Goal: Task Accomplishment & Management: Use online tool/utility

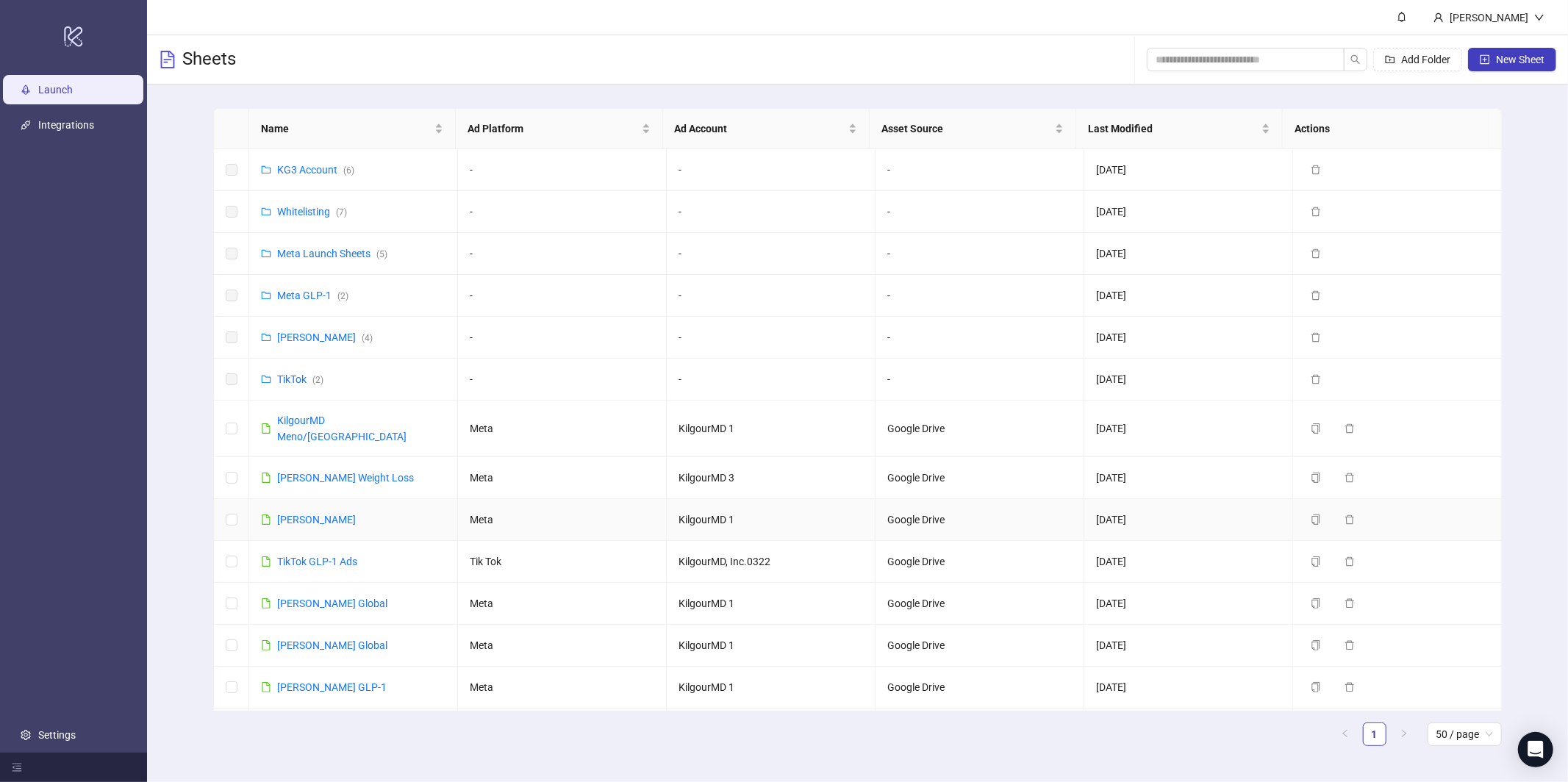
click at [334, 516] on td "[PERSON_NAME]" at bounding box center [354, 519] width 209 height 42
click at [338, 514] on link "[PERSON_NAME]" at bounding box center [316, 520] width 79 height 12
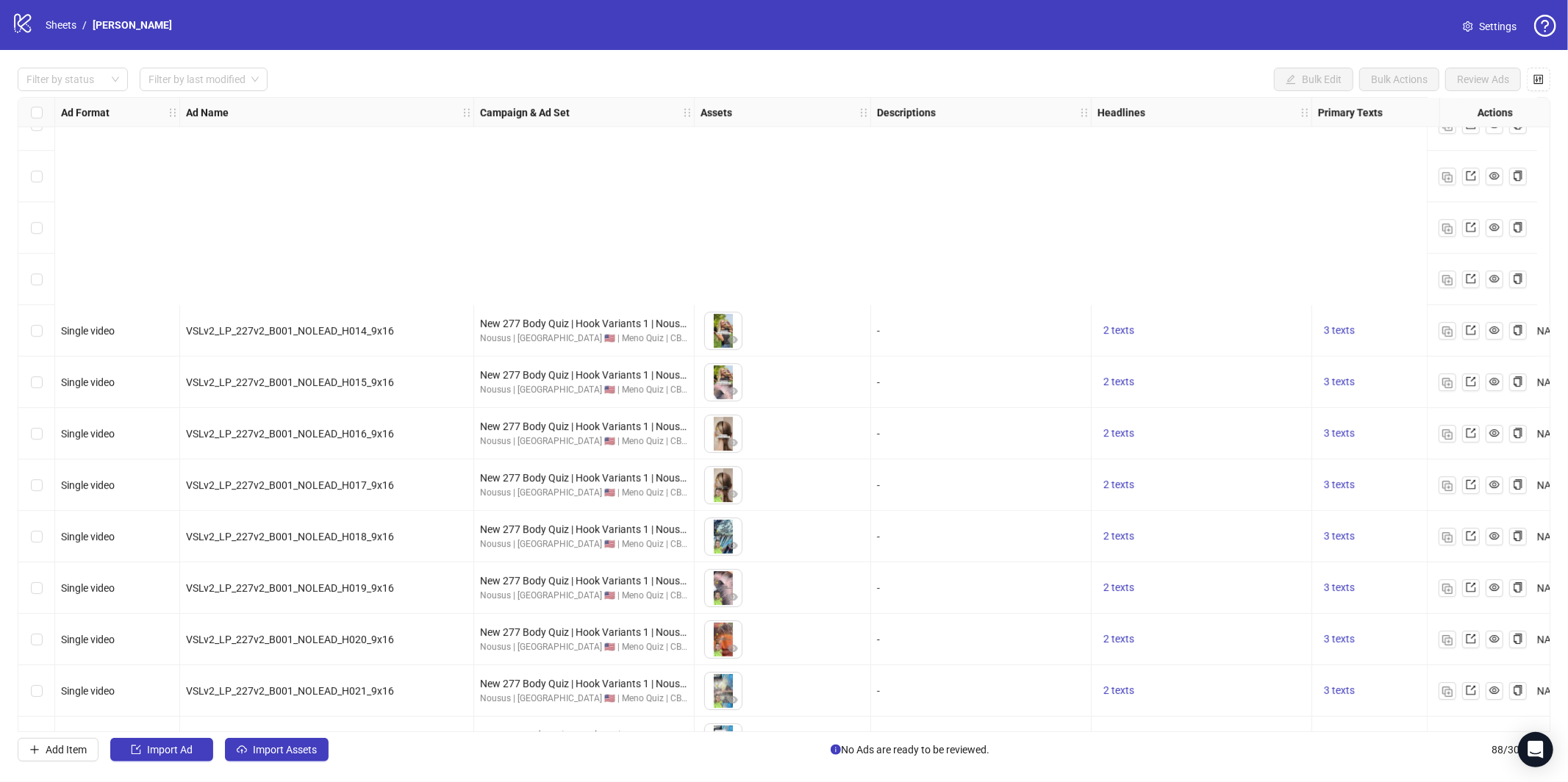
scroll to position [3927, 0]
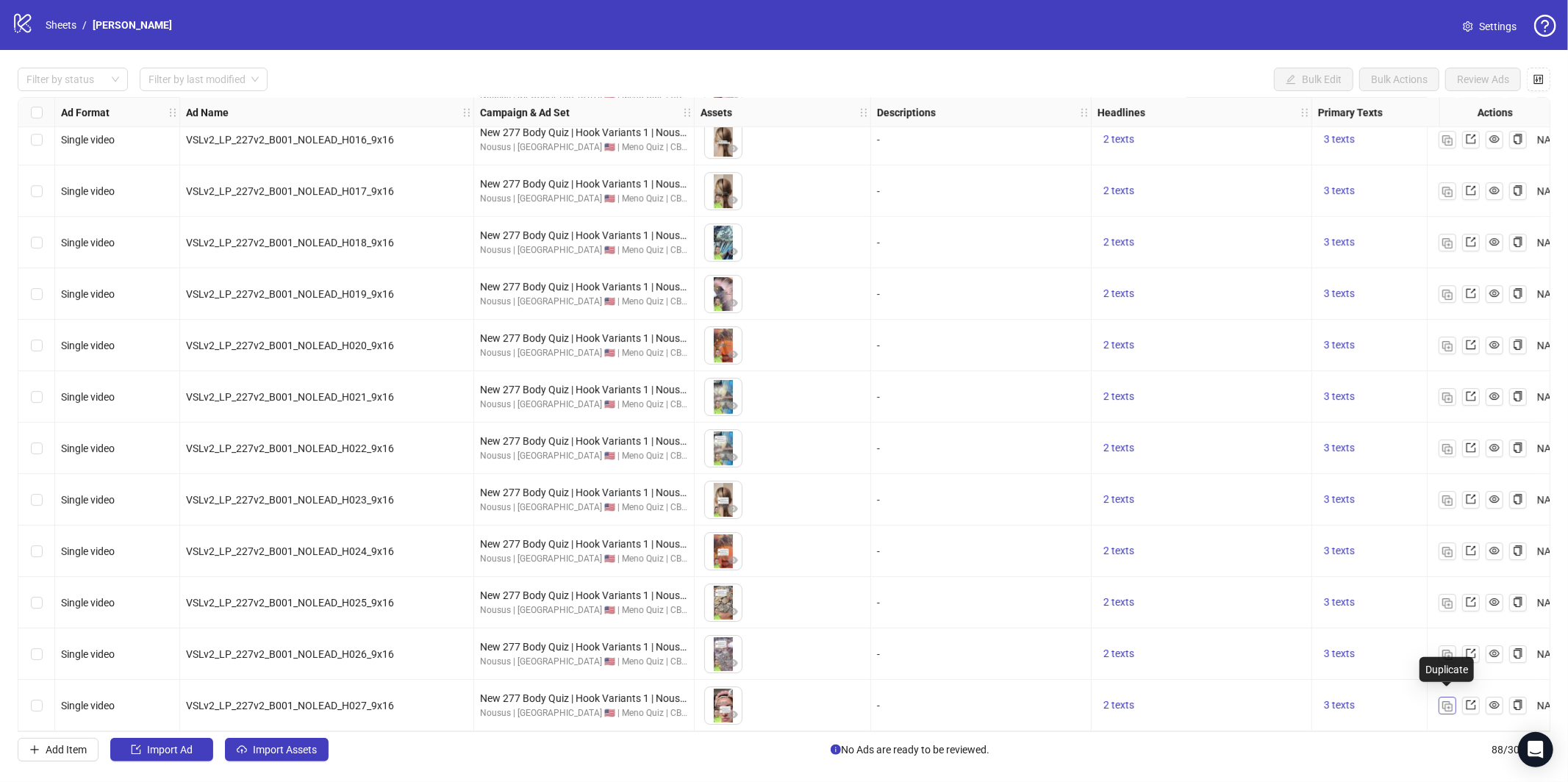
click at [1444, 702] on img "button" at bounding box center [1447, 706] width 10 height 10
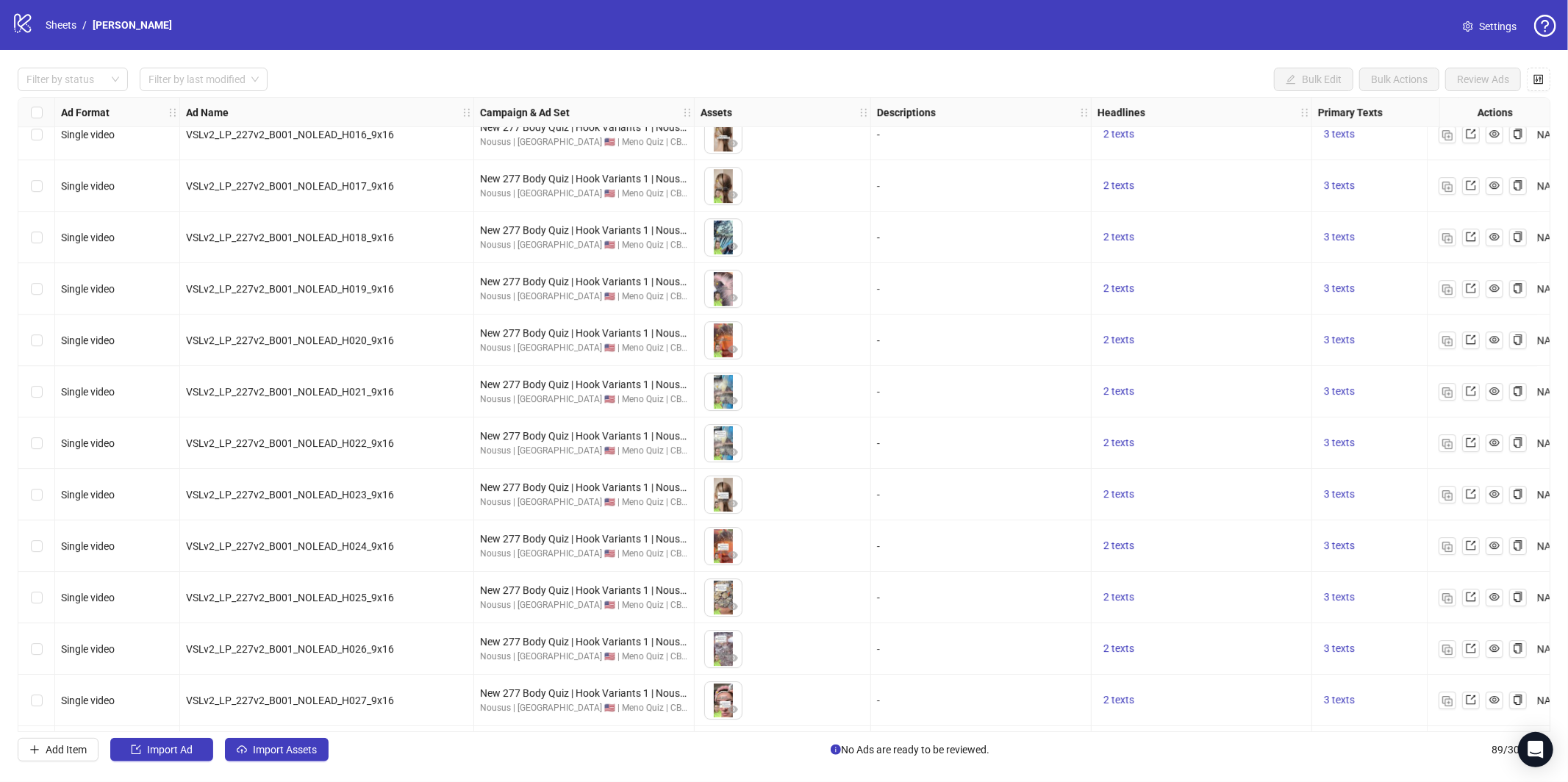
scroll to position [3979, 0]
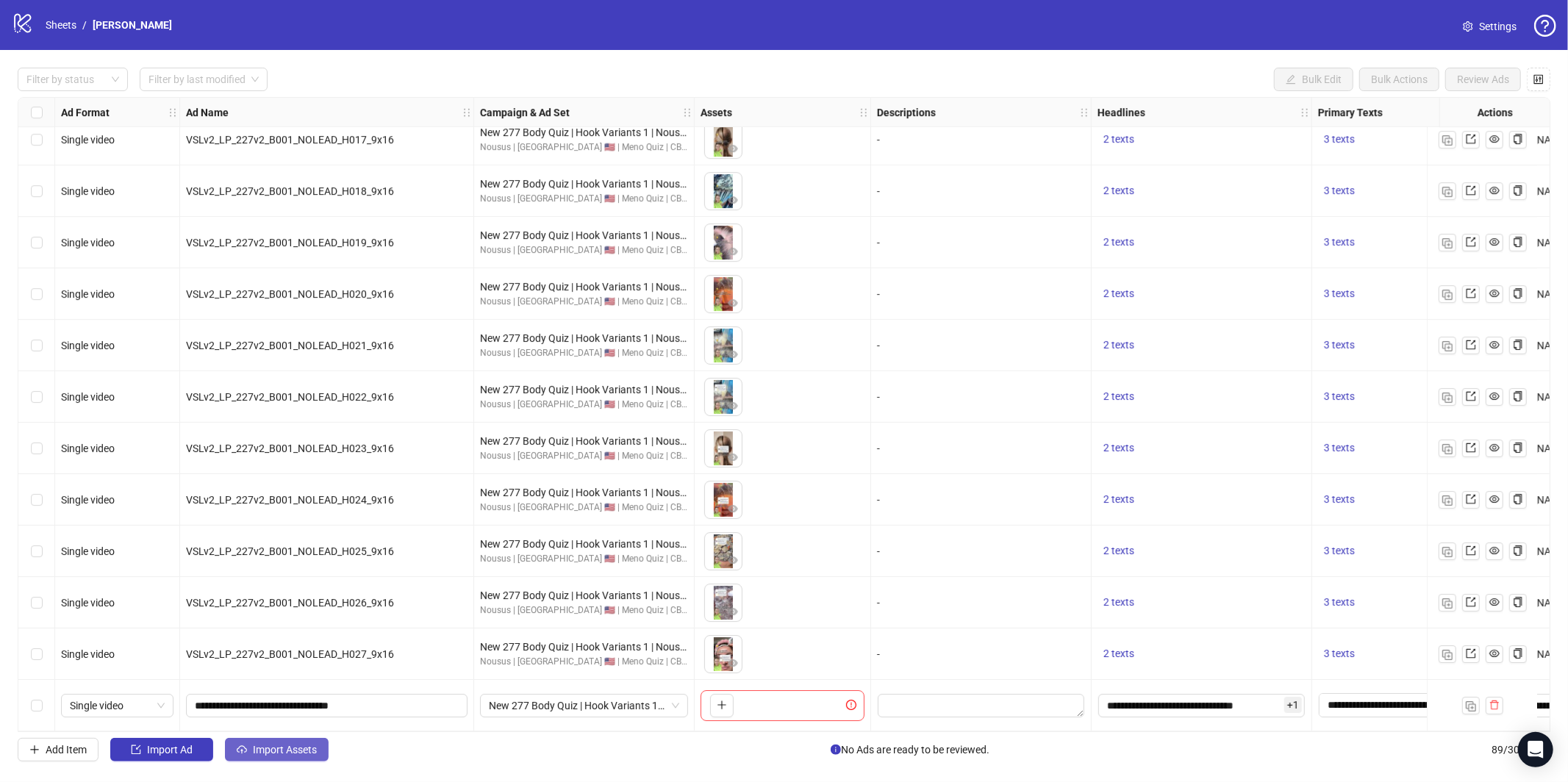
click at [296, 756] on button "Import Assets" at bounding box center [276, 749] width 104 height 23
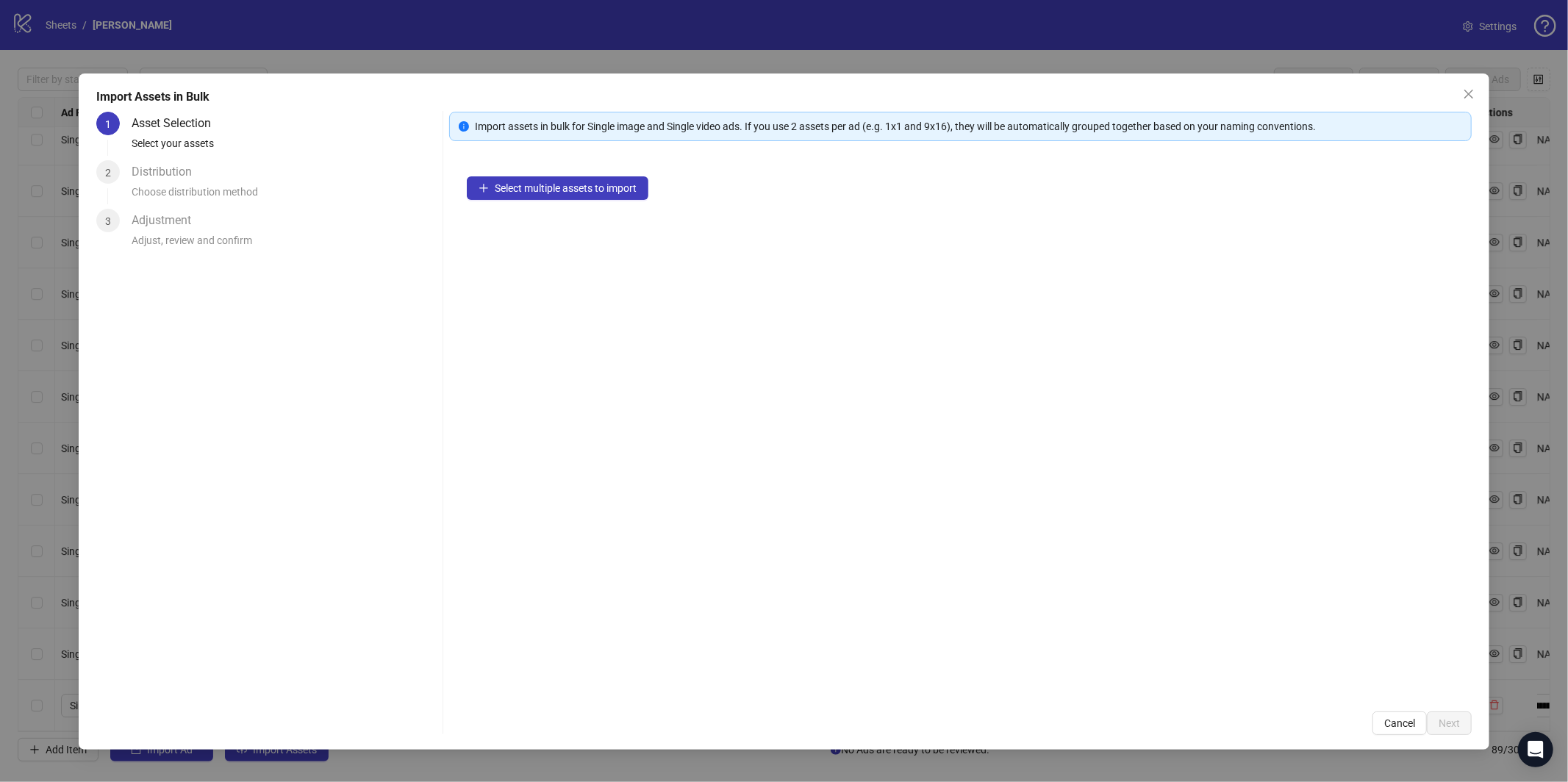
click at [578, 202] on div "Select multiple assets to import" at bounding box center [960, 426] width 1022 height 534
click at [583, 188] on span "Select multiple assets to import" at bounding box center [566, 188] width 142 height 12
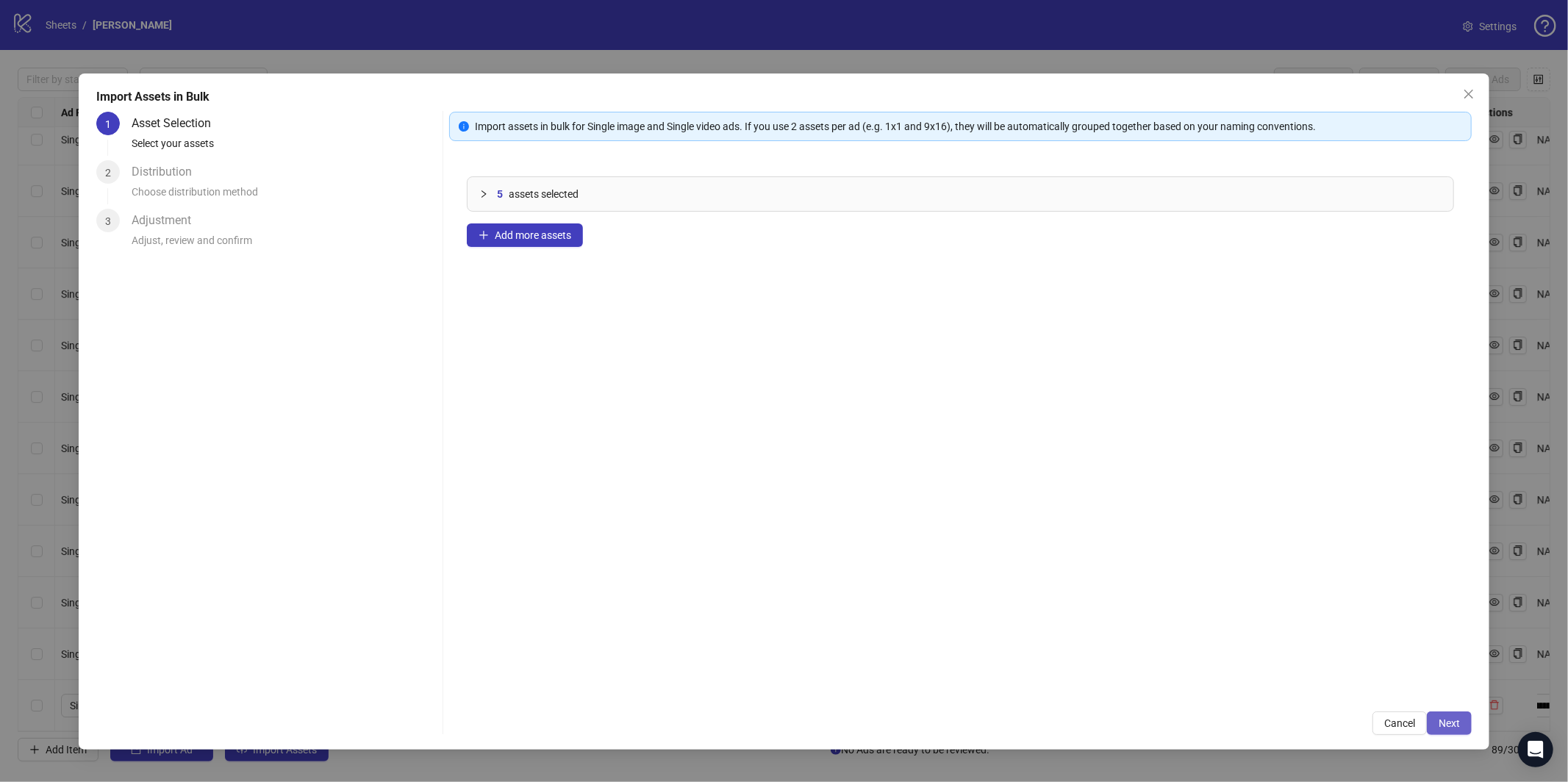
click at [1448, 731] on button "Next" at bounding box center [1449, 722] width 45 height 23
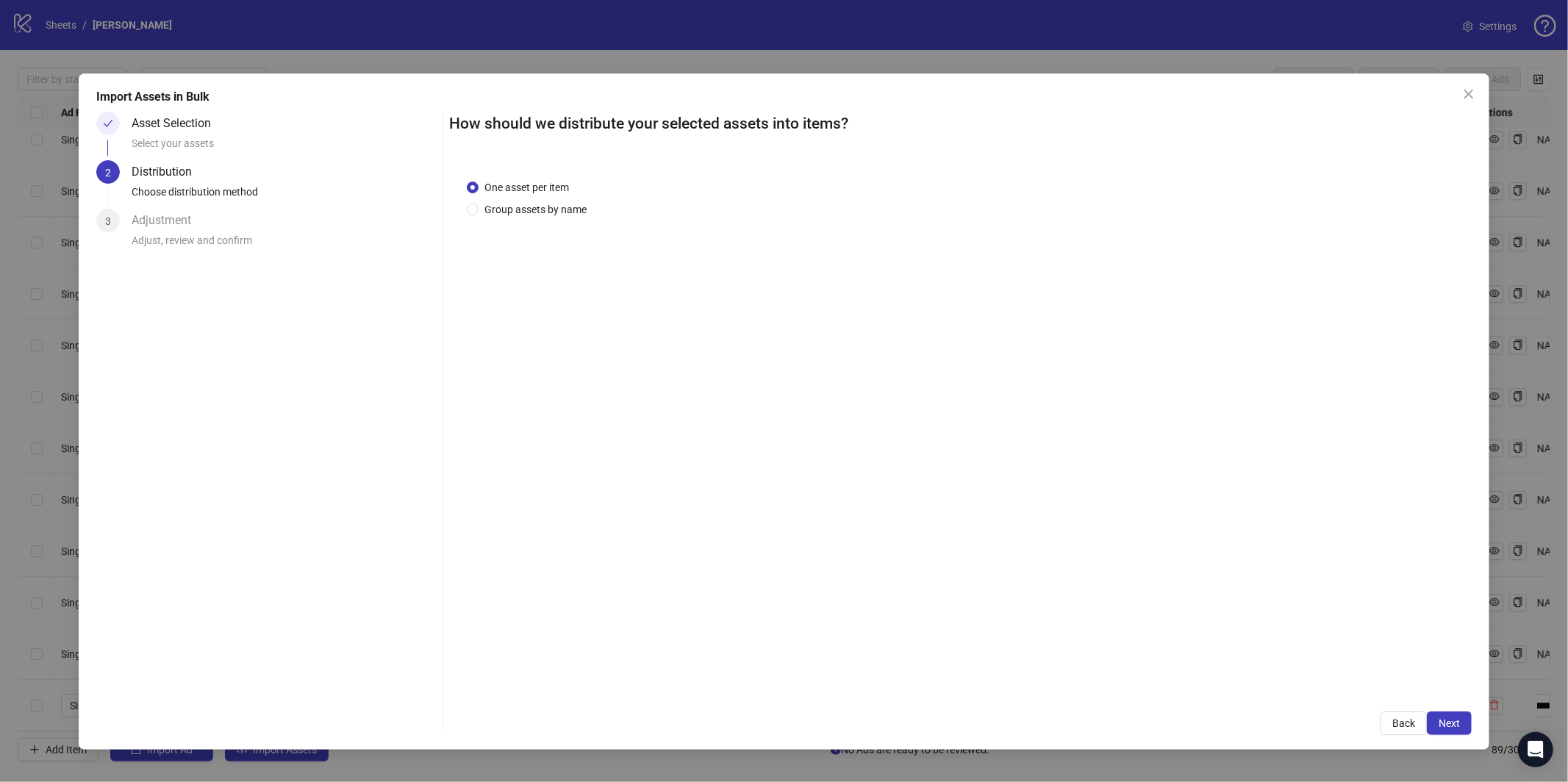
click at [1450, 718] on span "Next" at bounding box center [1449, 723] width 21 height 12
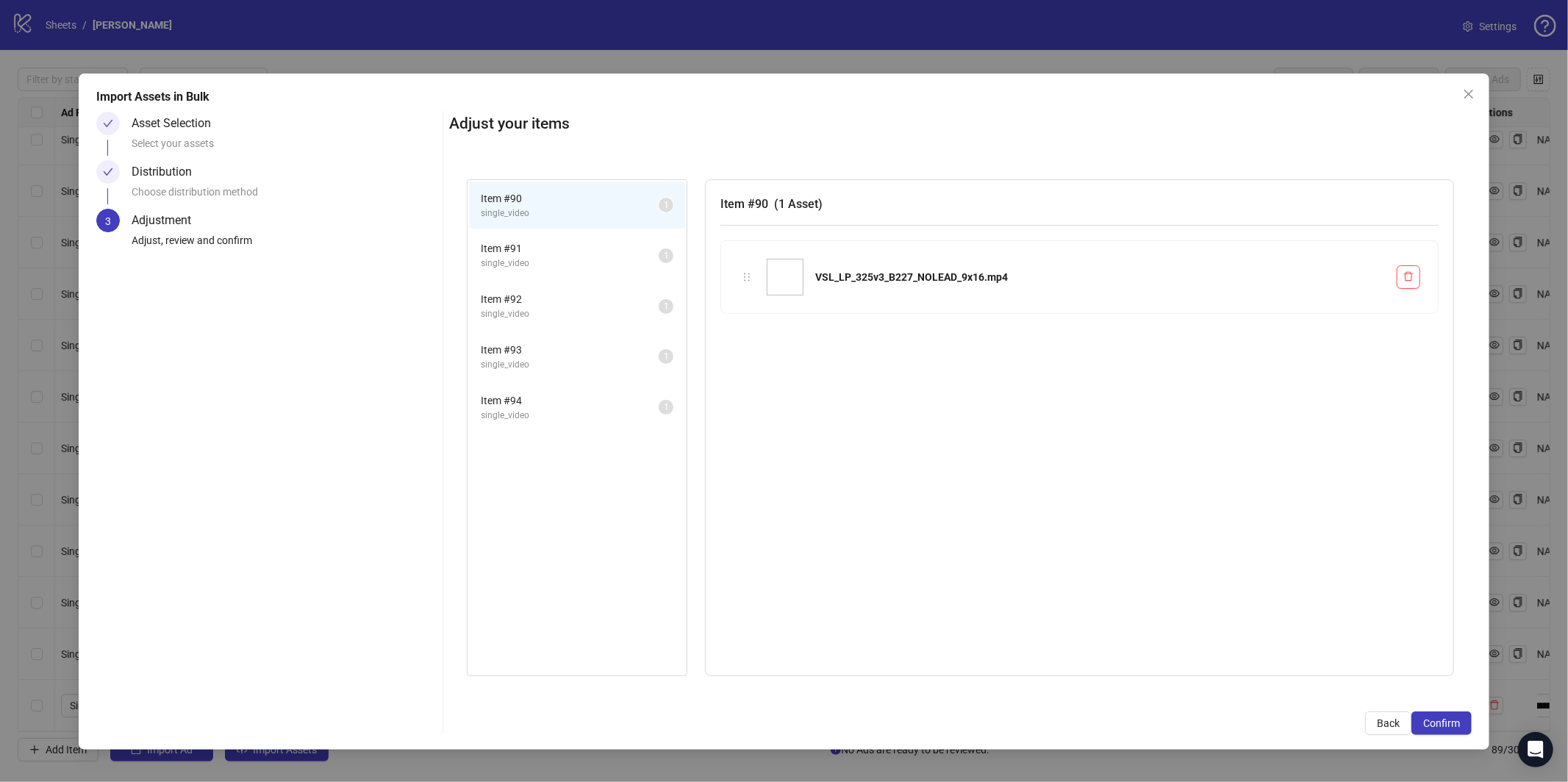
click at [1450, 718] on span "Confirm" at bounding box center [1441, 723] width 37 height 12
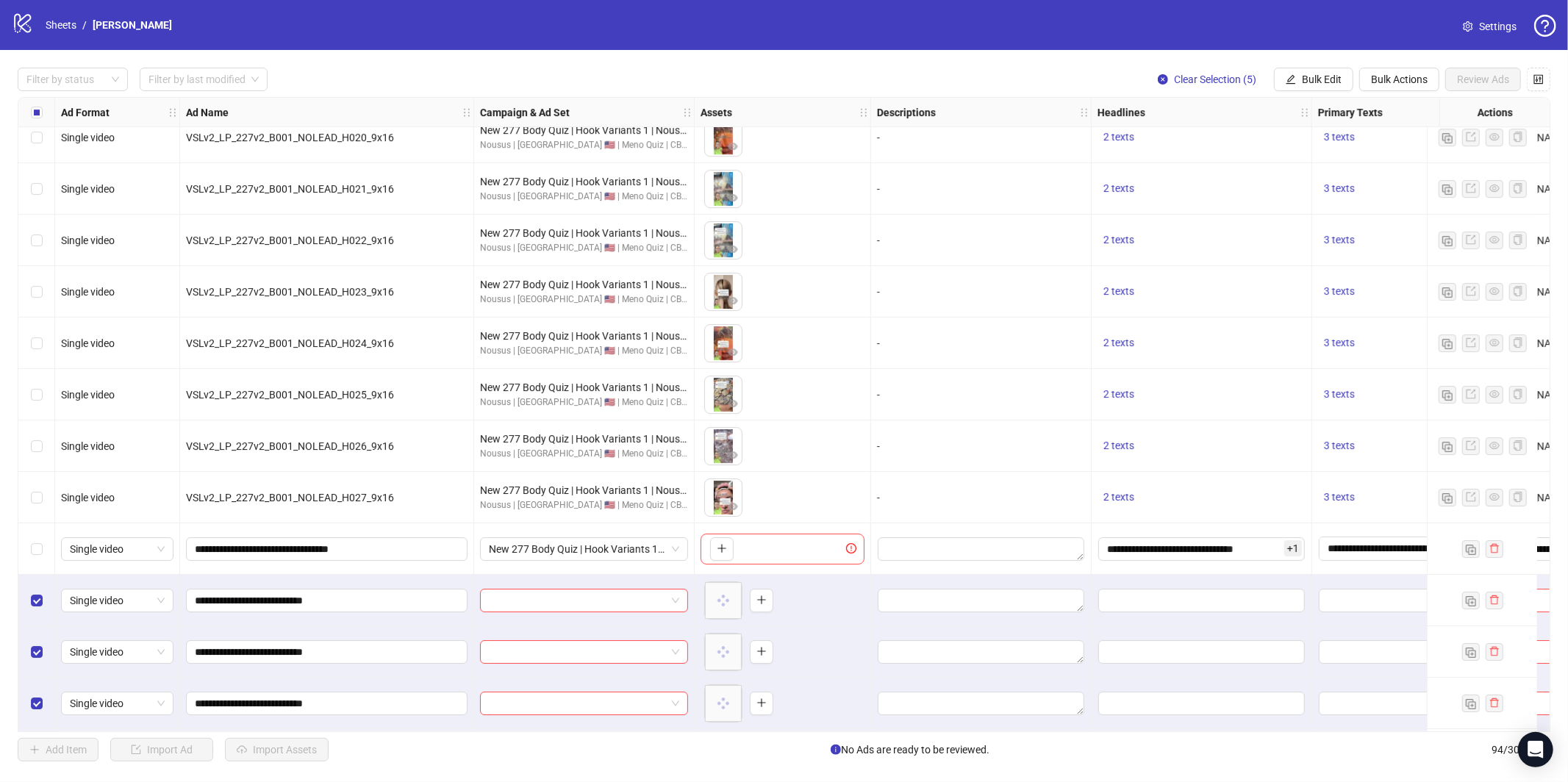
scroll to position [4235, 0]
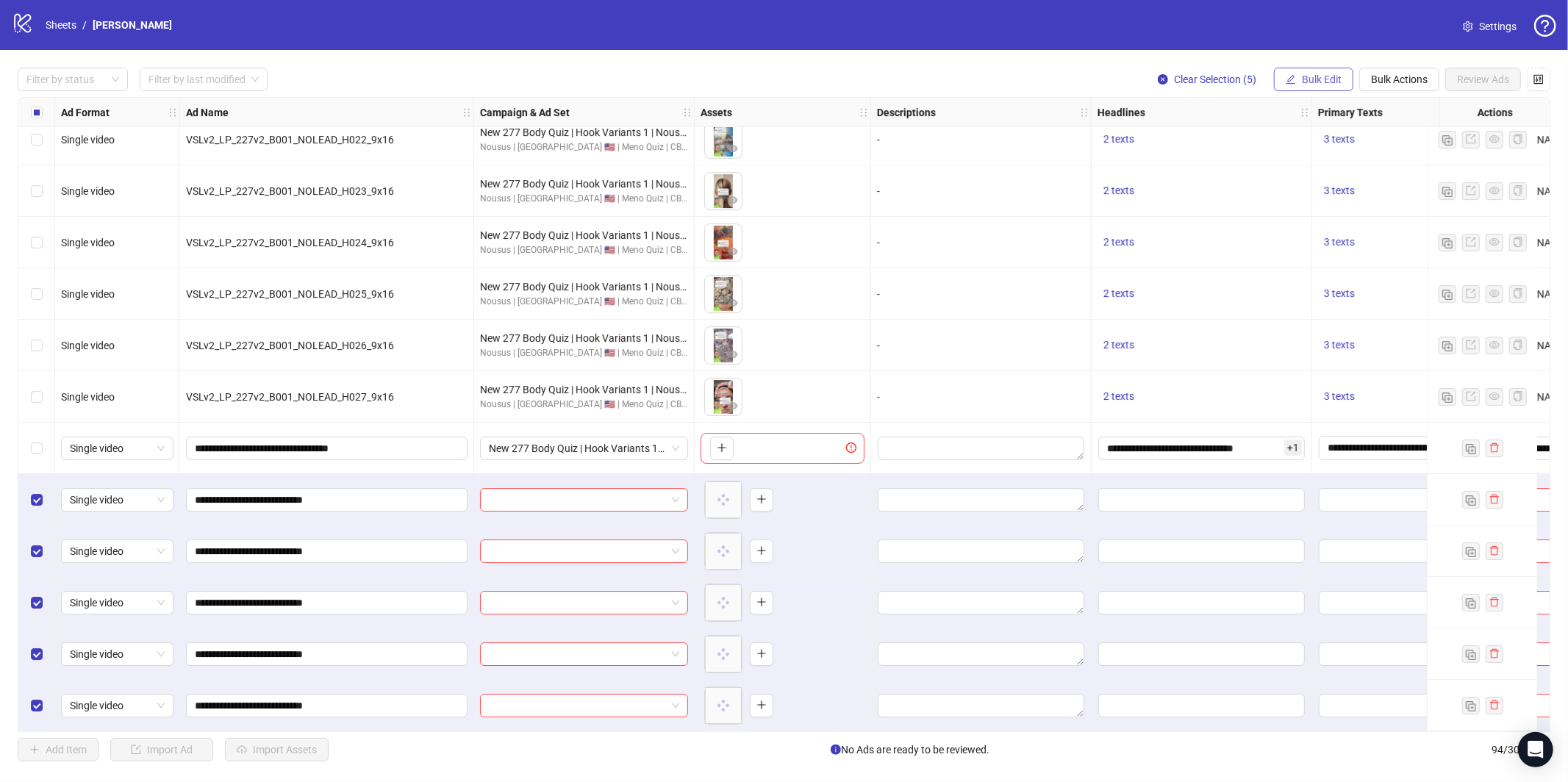
click at [1295, 75] on button "Bulk Edit" at bounding box center [1314, 79] width 80 height 23
click at [1320, 158] on span "Campaign & Ad Set" at bounding box center [1328, 155] width 87 height 16
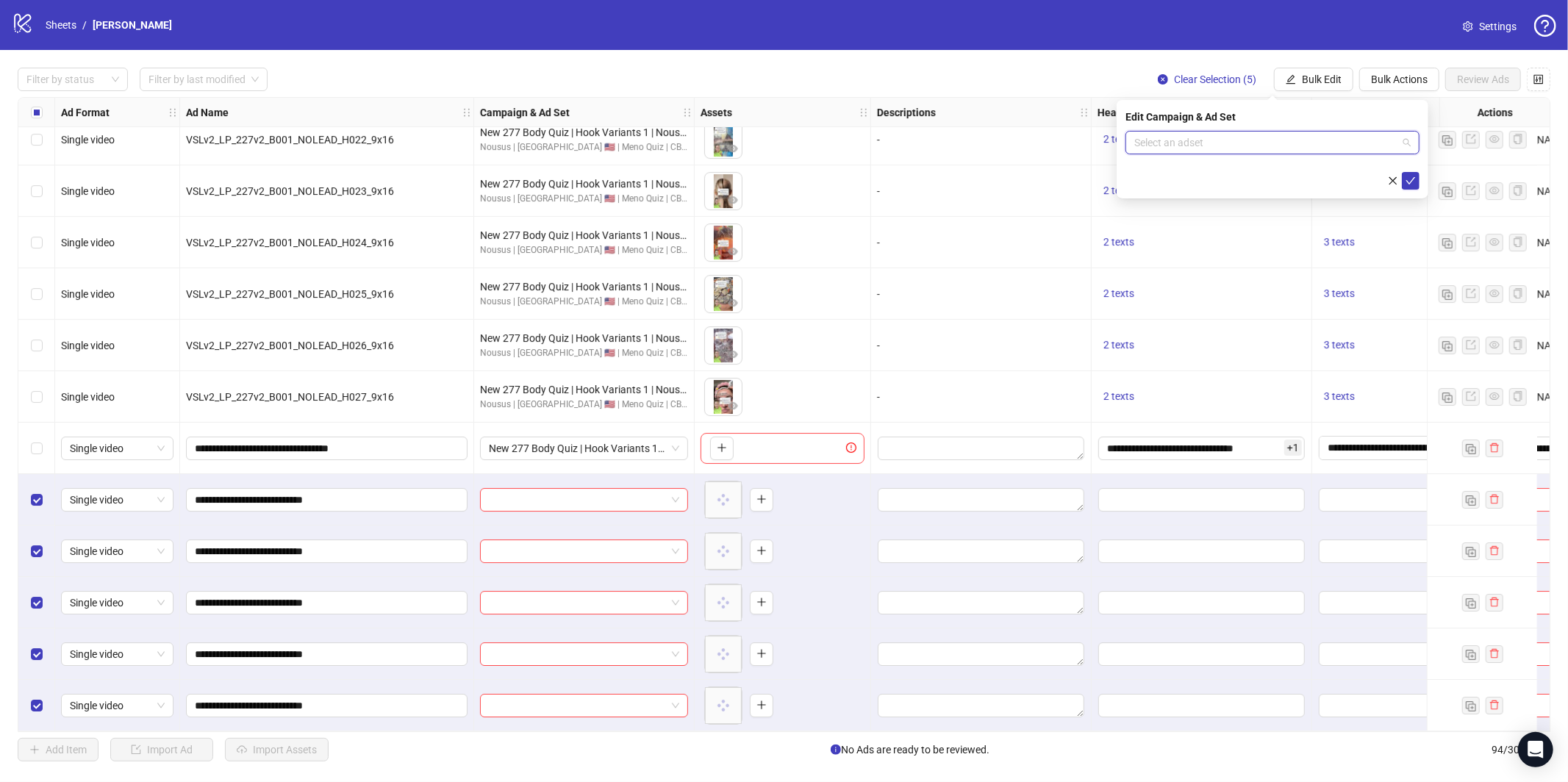
click at [1263, 145] on input "search" at bounding box center [1266, 143] width 263 height 22
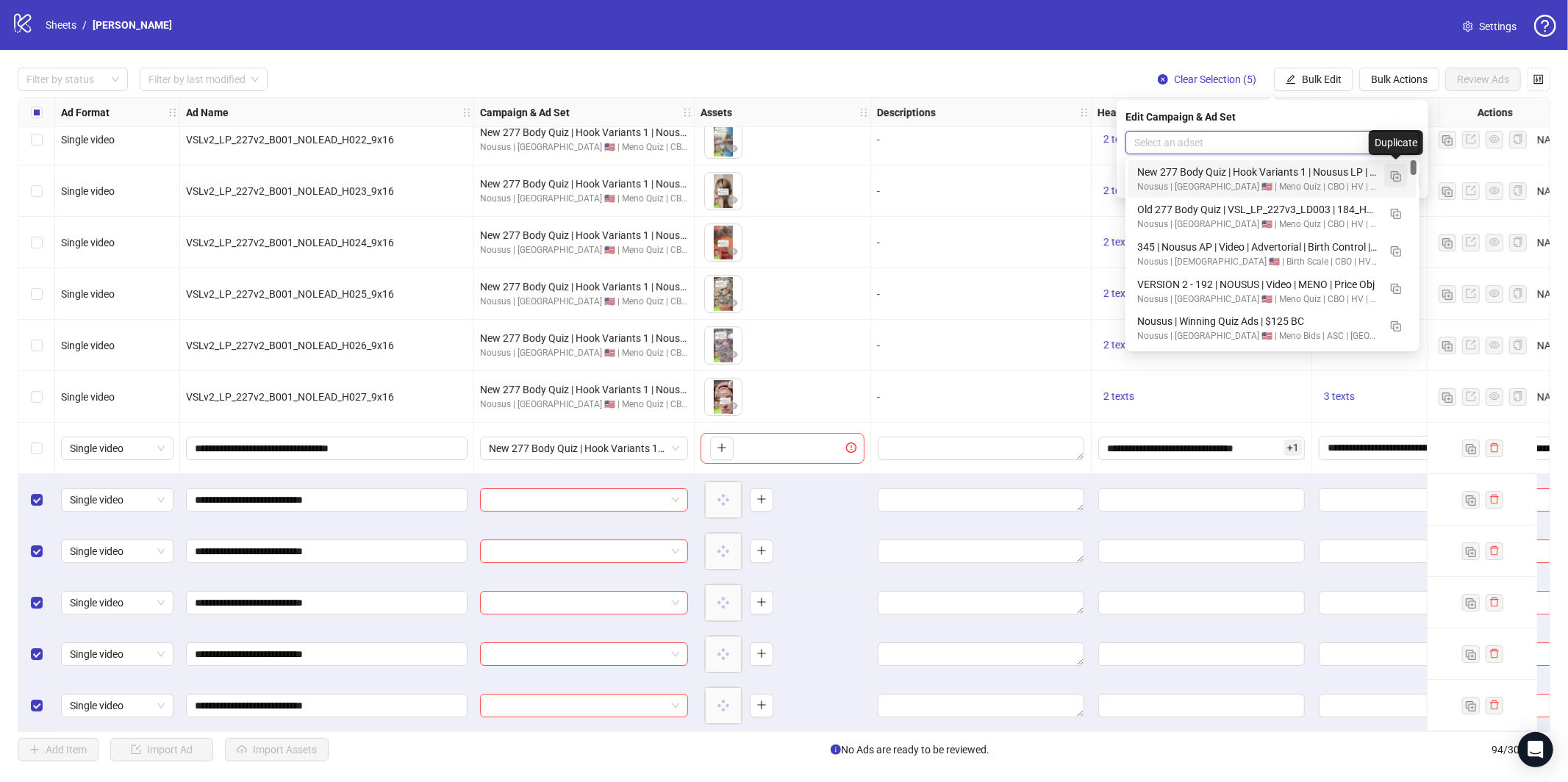
click at [1395, 173] on img "button" at bounding box center [1396, 176] width 10 height 10
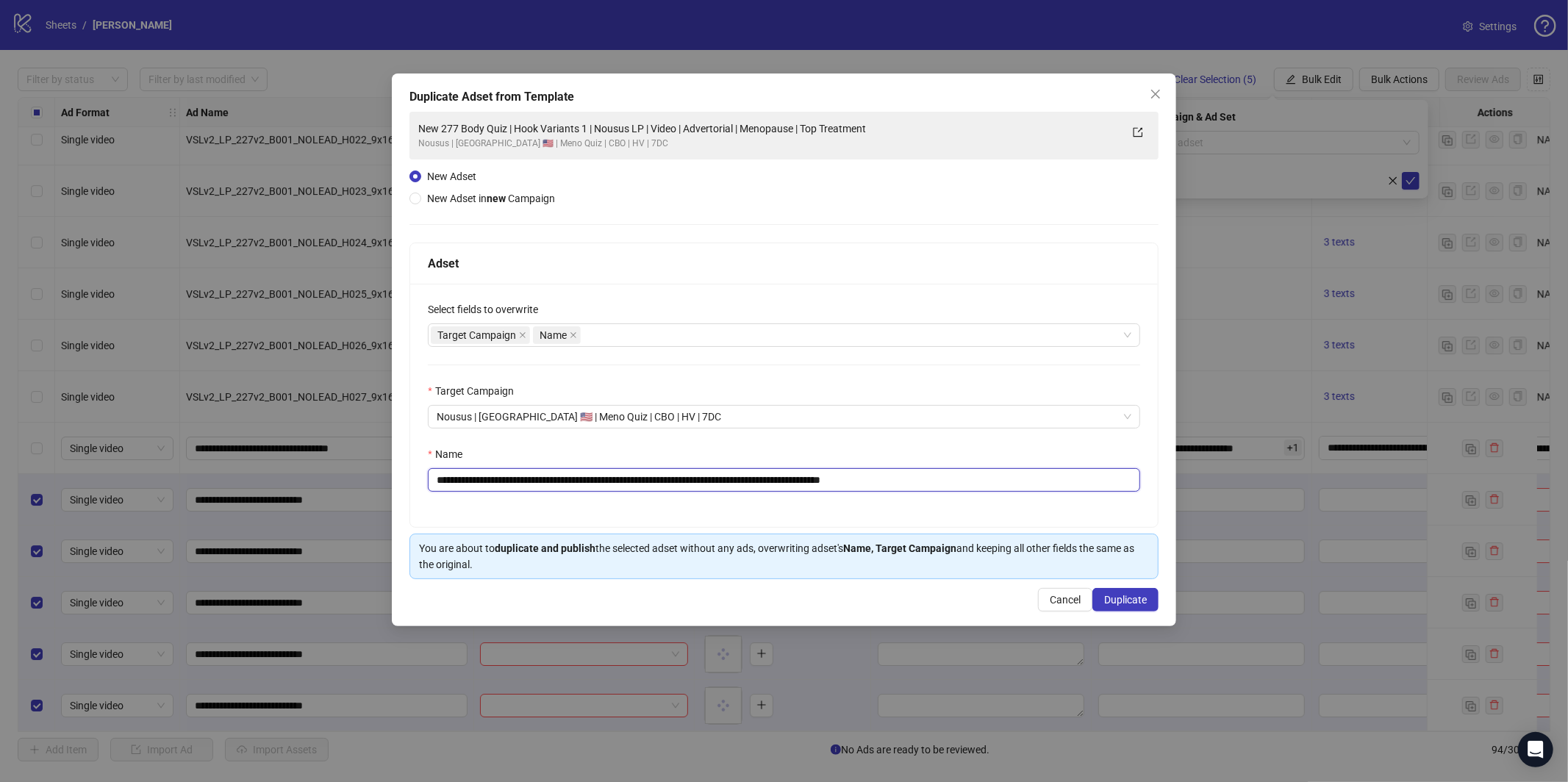
click at [809, 481] on input "**********" at bounding box center [783, 479] width 712 height 23
paste input "text"
type input "**********"
click at [1119, 600] on span "Duplicate" at bounding box center [1125, 600] width 43 height 12
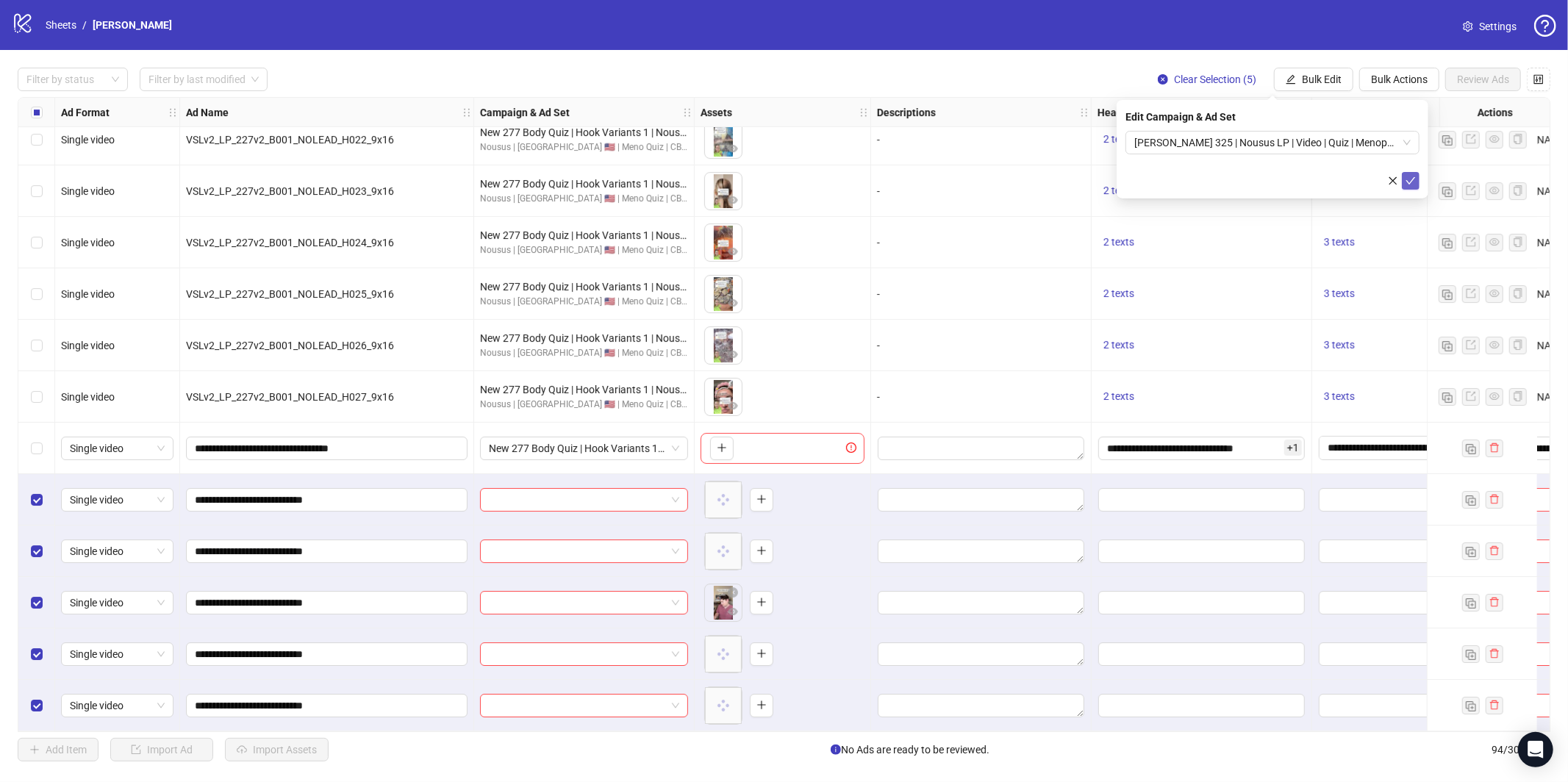
click at [1416, 180] on button "submit" at bounding box center [1410, 181] width 18 height 18
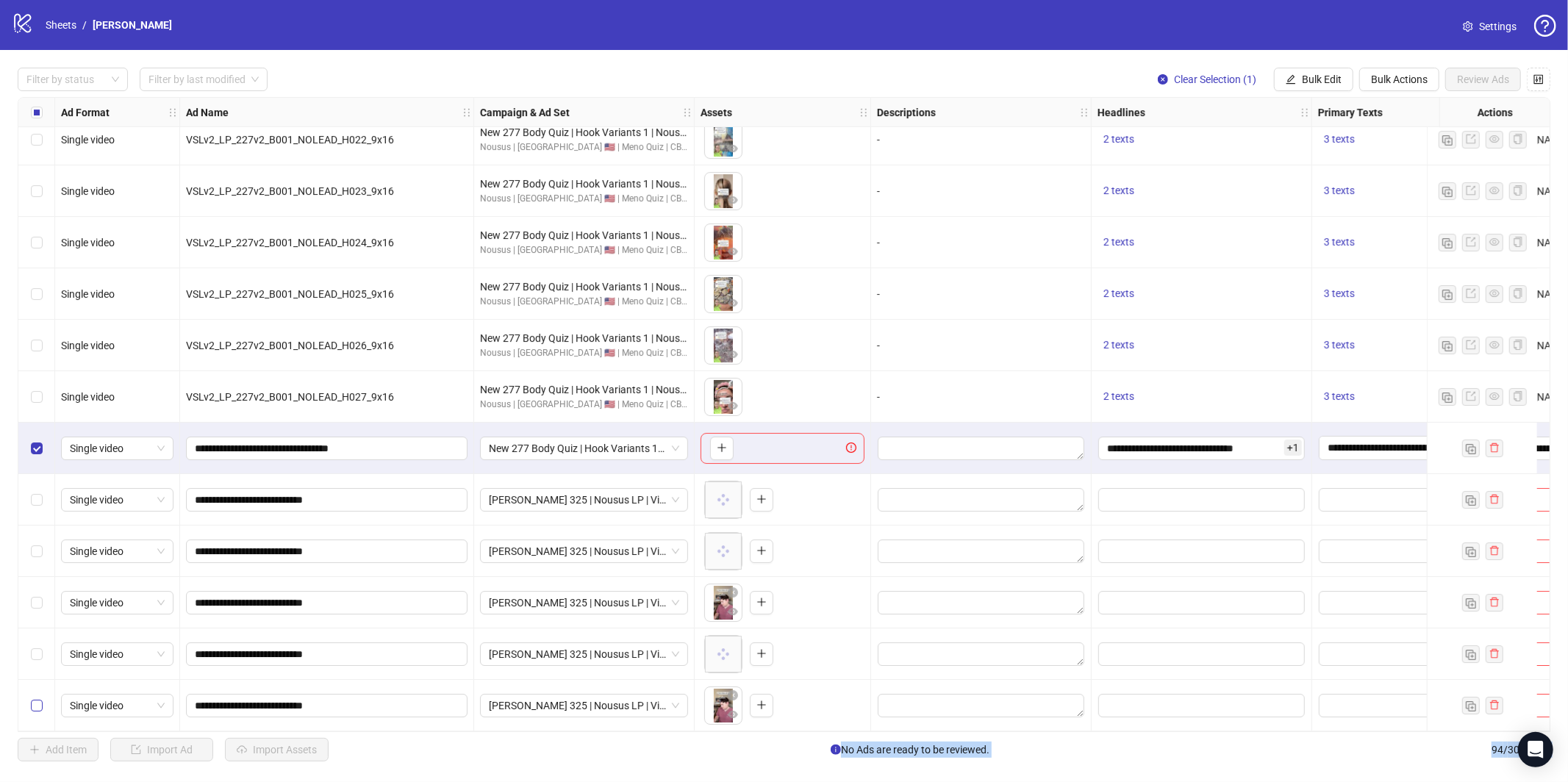
click at [34, 705] on label "Select row 94" at bounding box center [37, 705] width 12 height 16
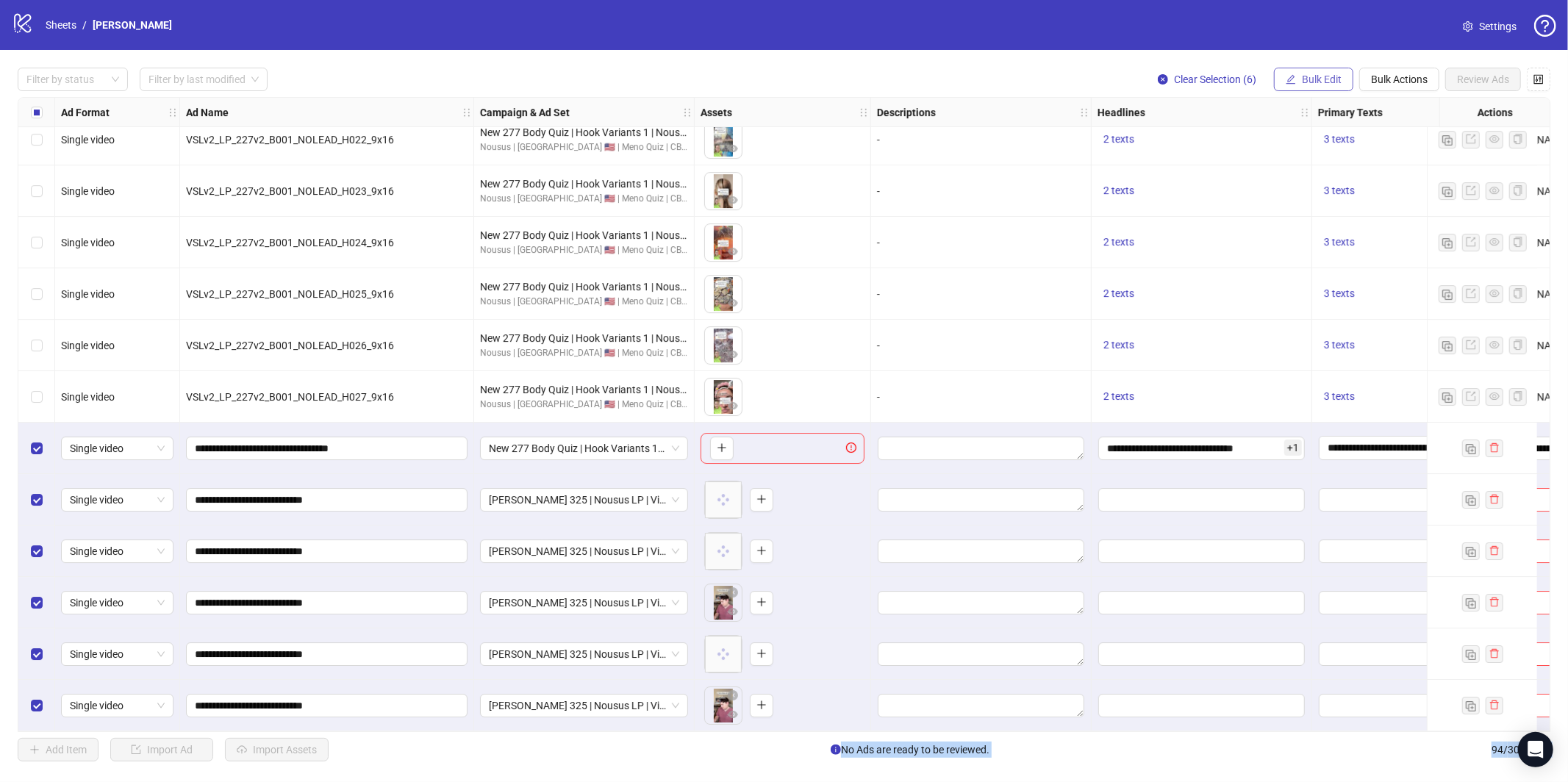
click at [1294, 76] on icon "edit" at bounding box center [1290, 80] width 10 height 10
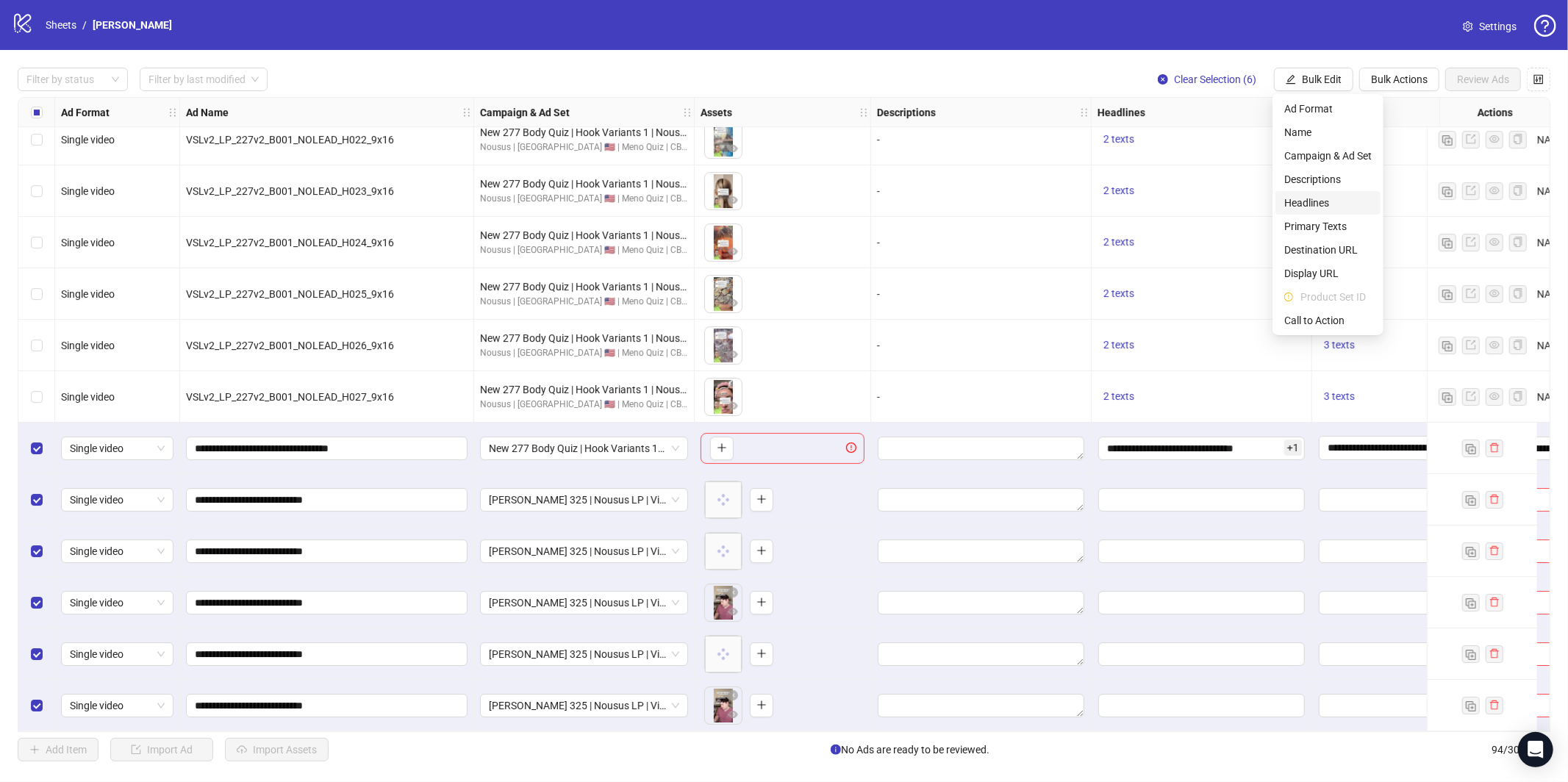
click at [1332, 205] on span "Headlines" at bounding box center [1328, 202] width 87 height 16
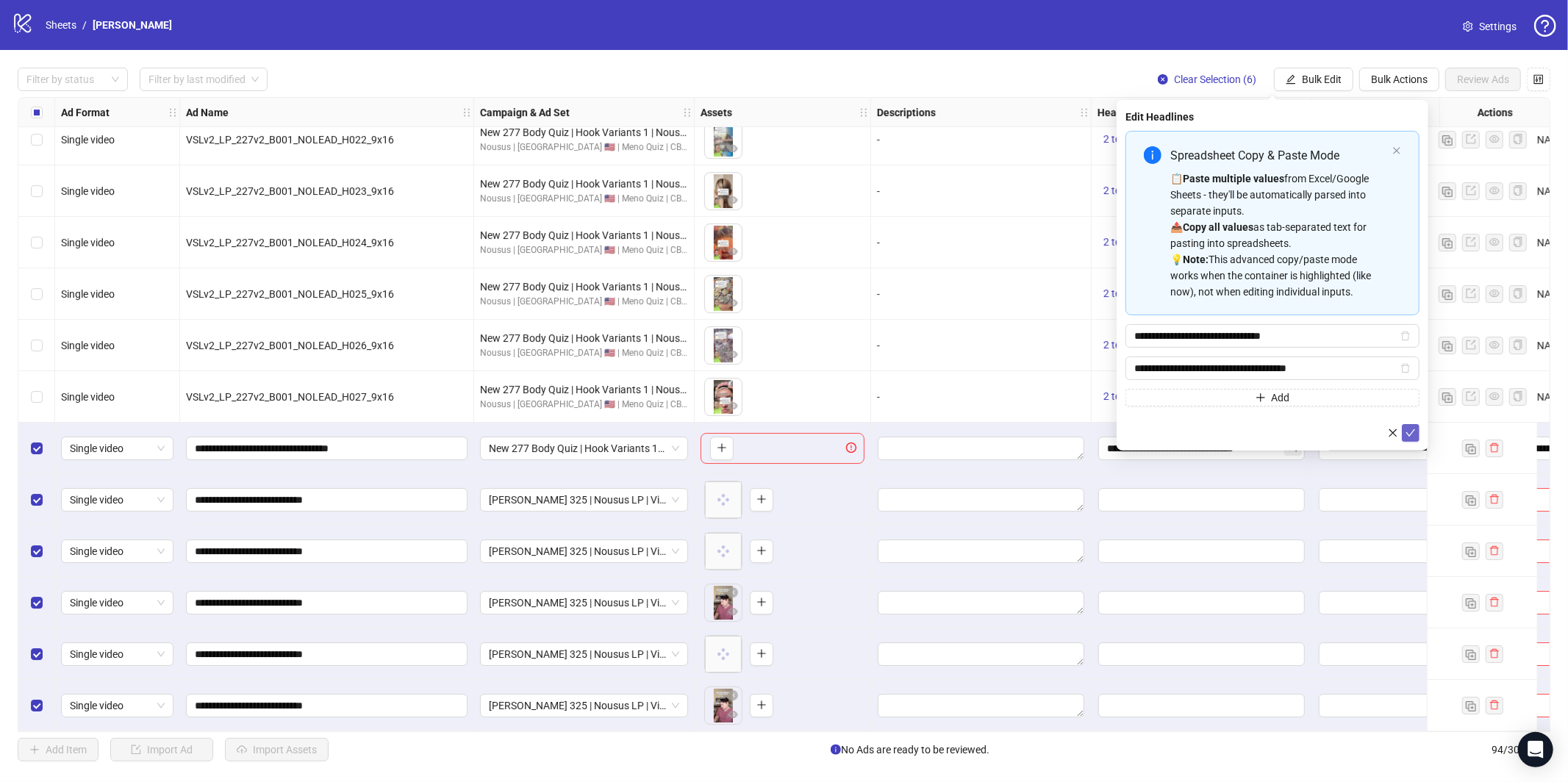
click at [1414, 441] on button "submit" at bounding box center [1410, 433] width 18 height 18
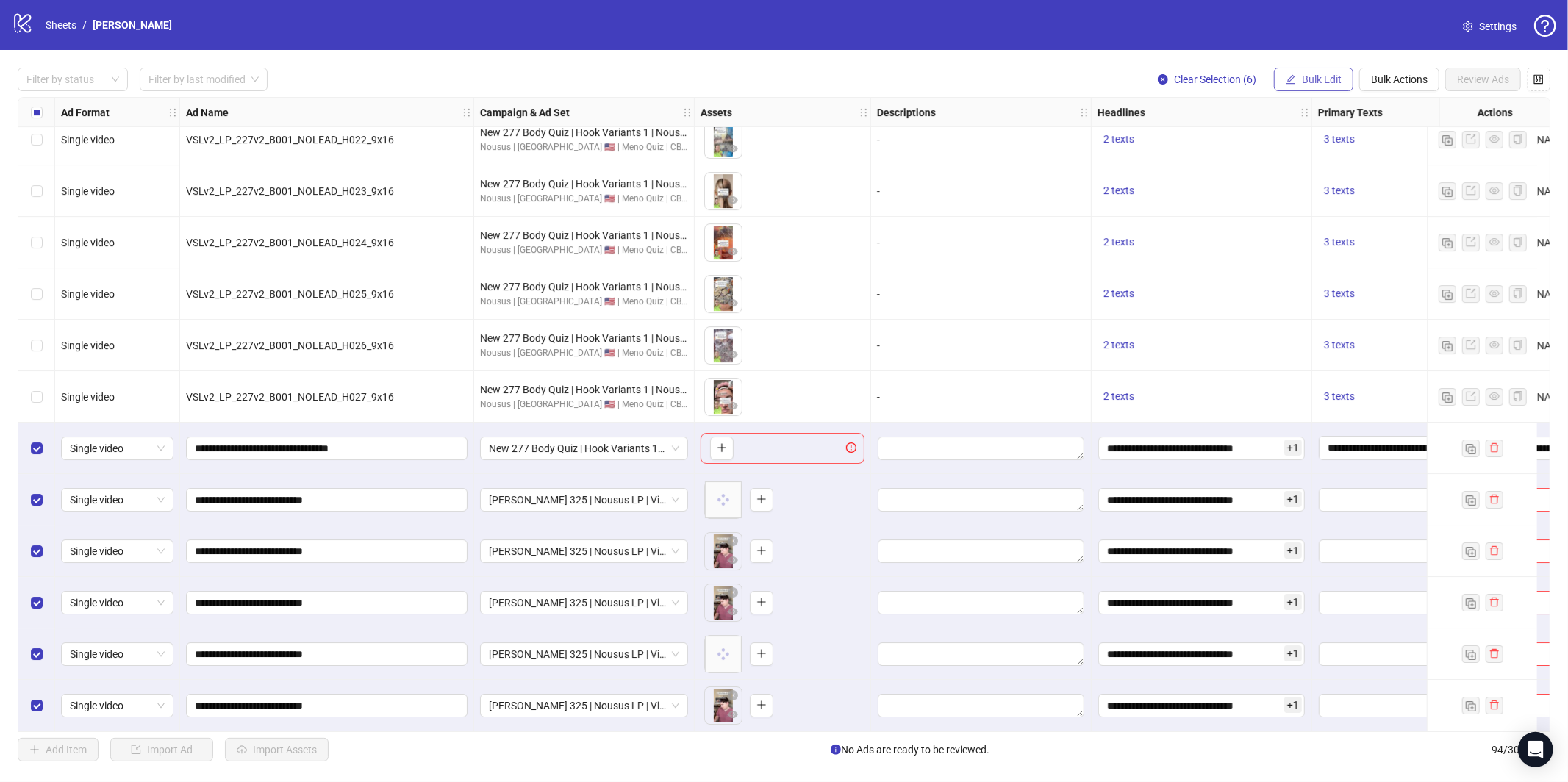
click at [1315, 84] on span "Bulk Edit" at bounding box center [1321, 80] width 39 height 12
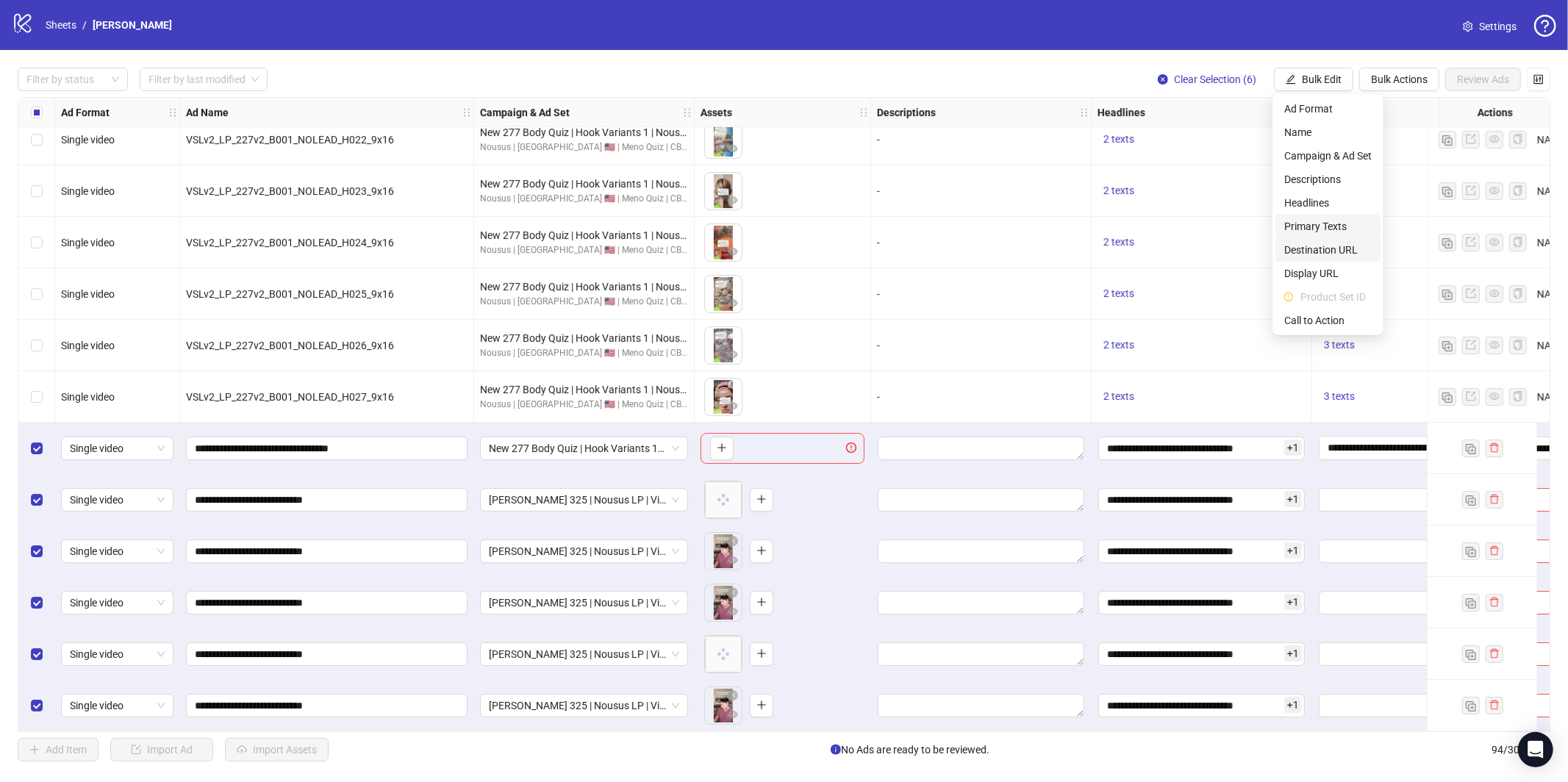
click at [1308, 234] on span "Primary Texts" at bounding box center [1328, 226] width 87 height 16
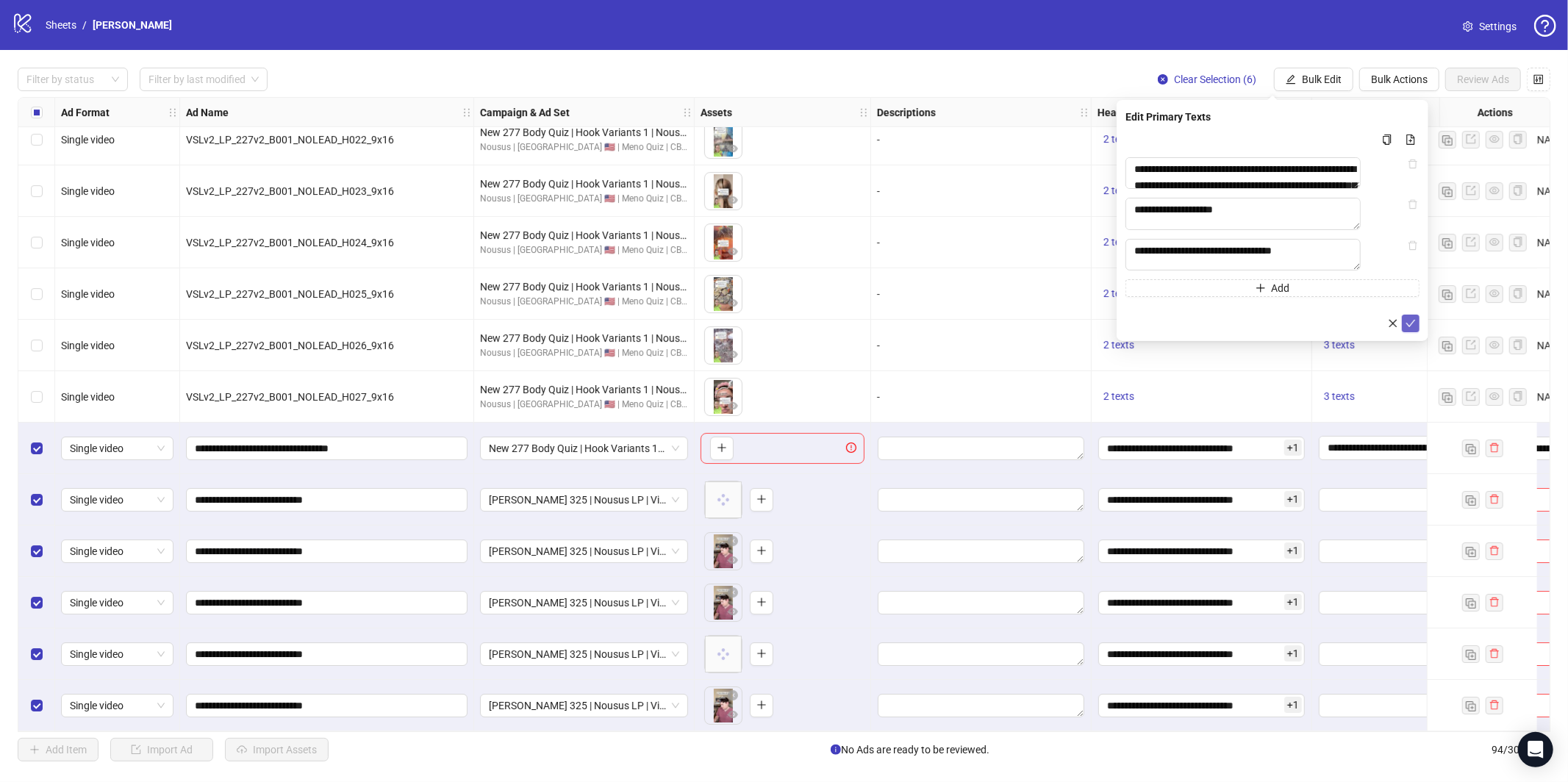
click at [1403, 332] on button "submit" at bounding box center [1410, 323] width 18 height 18
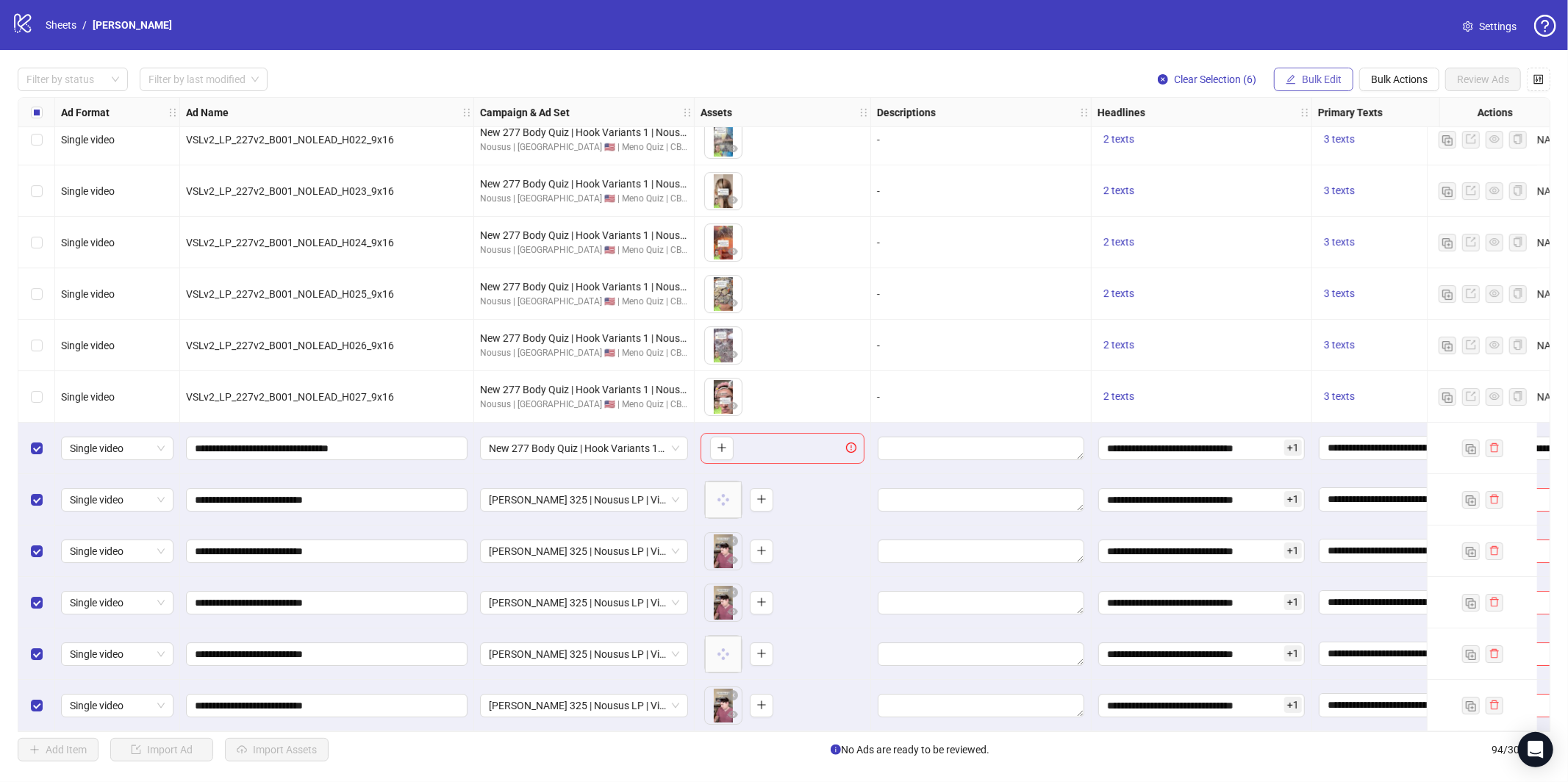
click at [1333, 76] on span "Bulk Edit" at bounding box center [1321, 80] width 39 height 12
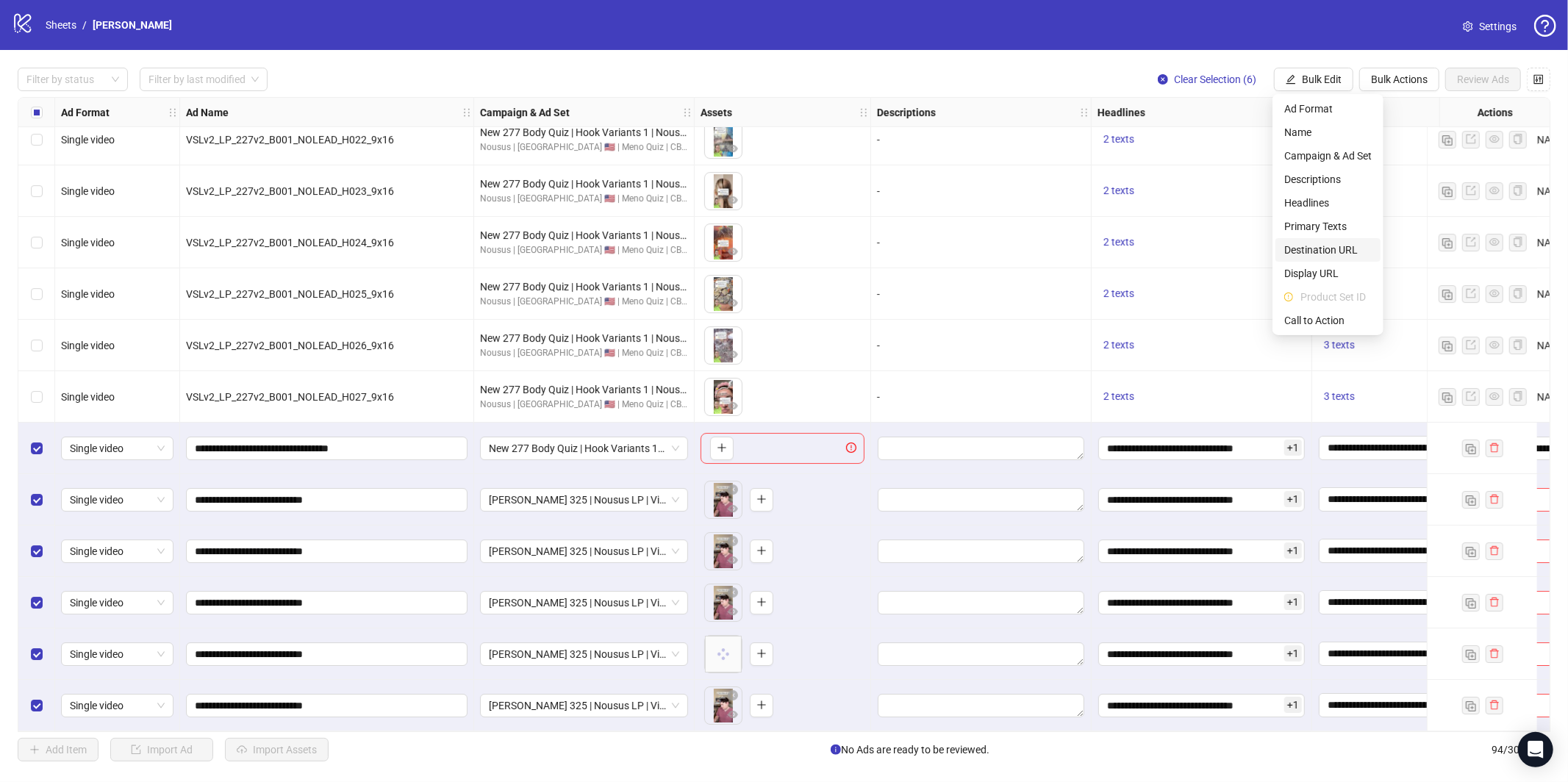
click at [1333, 254] on span "Destination URL" at bounding box center [1328, 249] width 87 height 16
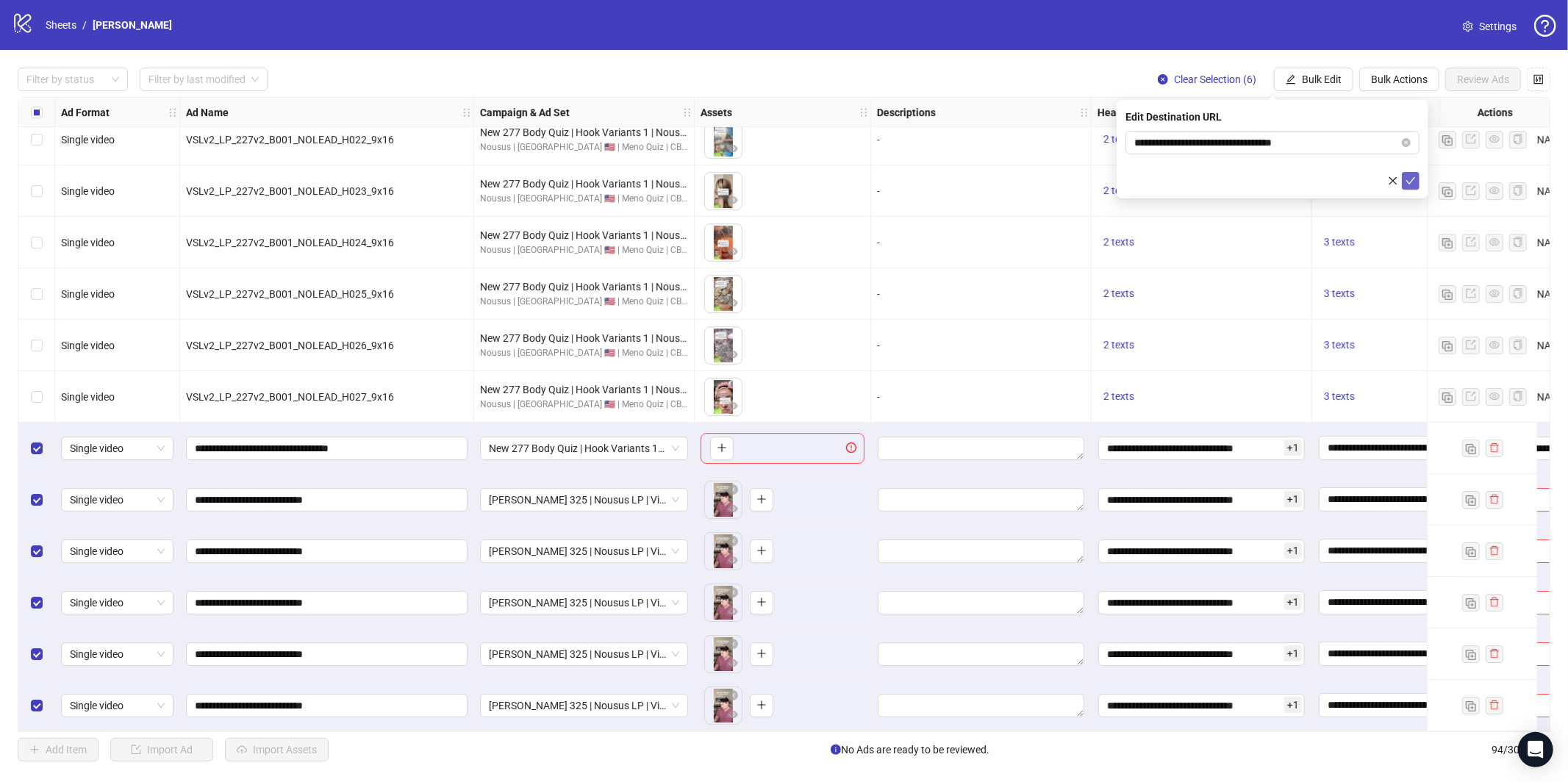
click at [1408, 177] on icon "check" at bounding box center [1410, 181] width 10 height 10
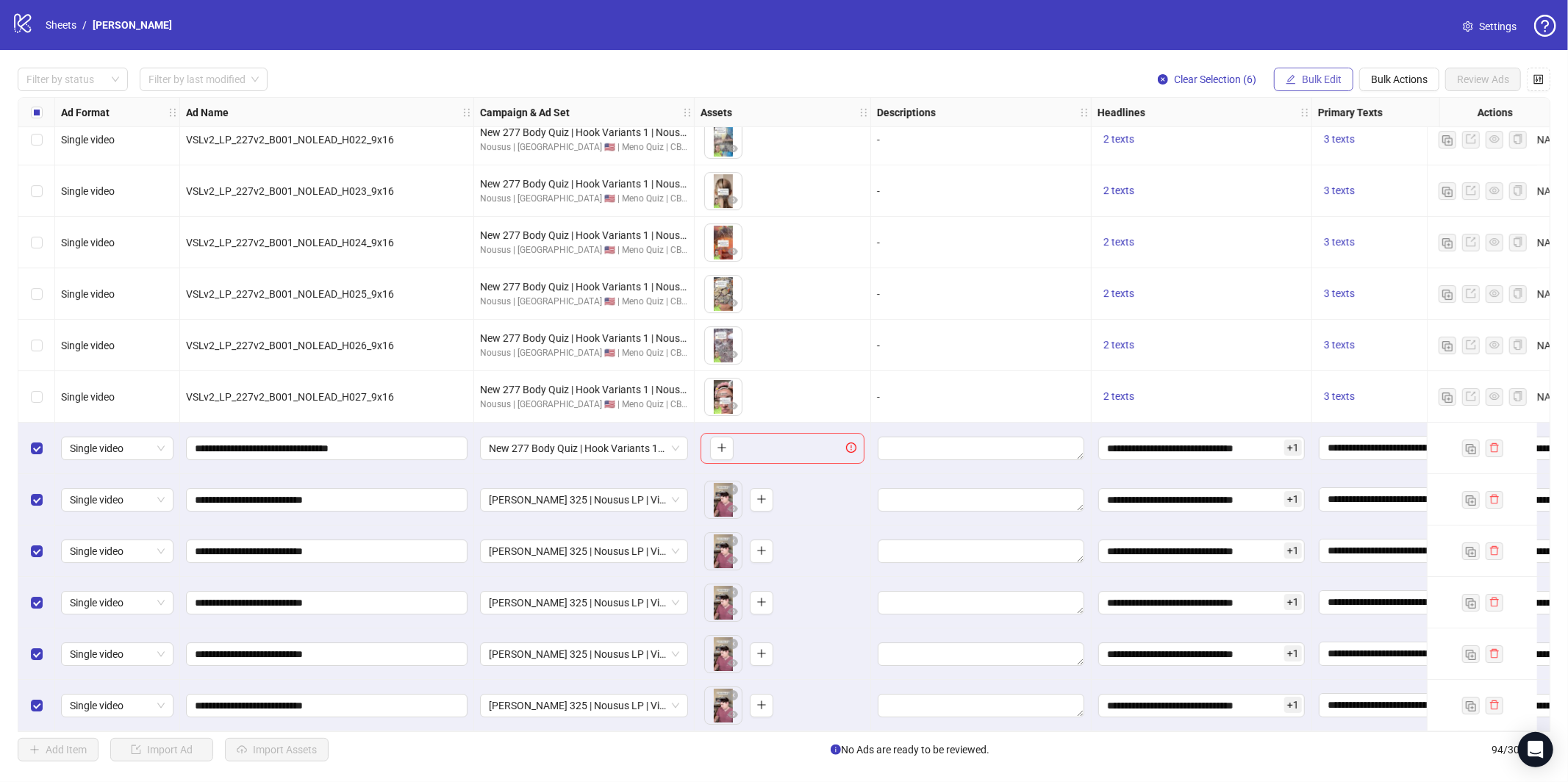
click at [1320, 81] on span "Bulk Edit" at bounding box center [1321, 80] width 39 height 12
click at [1313, 322] on span "Call to Action" at bounding box center [1328, 320] width 87 height 16
click at [1411, 176] on icon "check" at bounding box center [1410, 181] width 10 height 10
click at [987, 750] on span "Select All" at bounding box center [999, 749] width 40 height 12
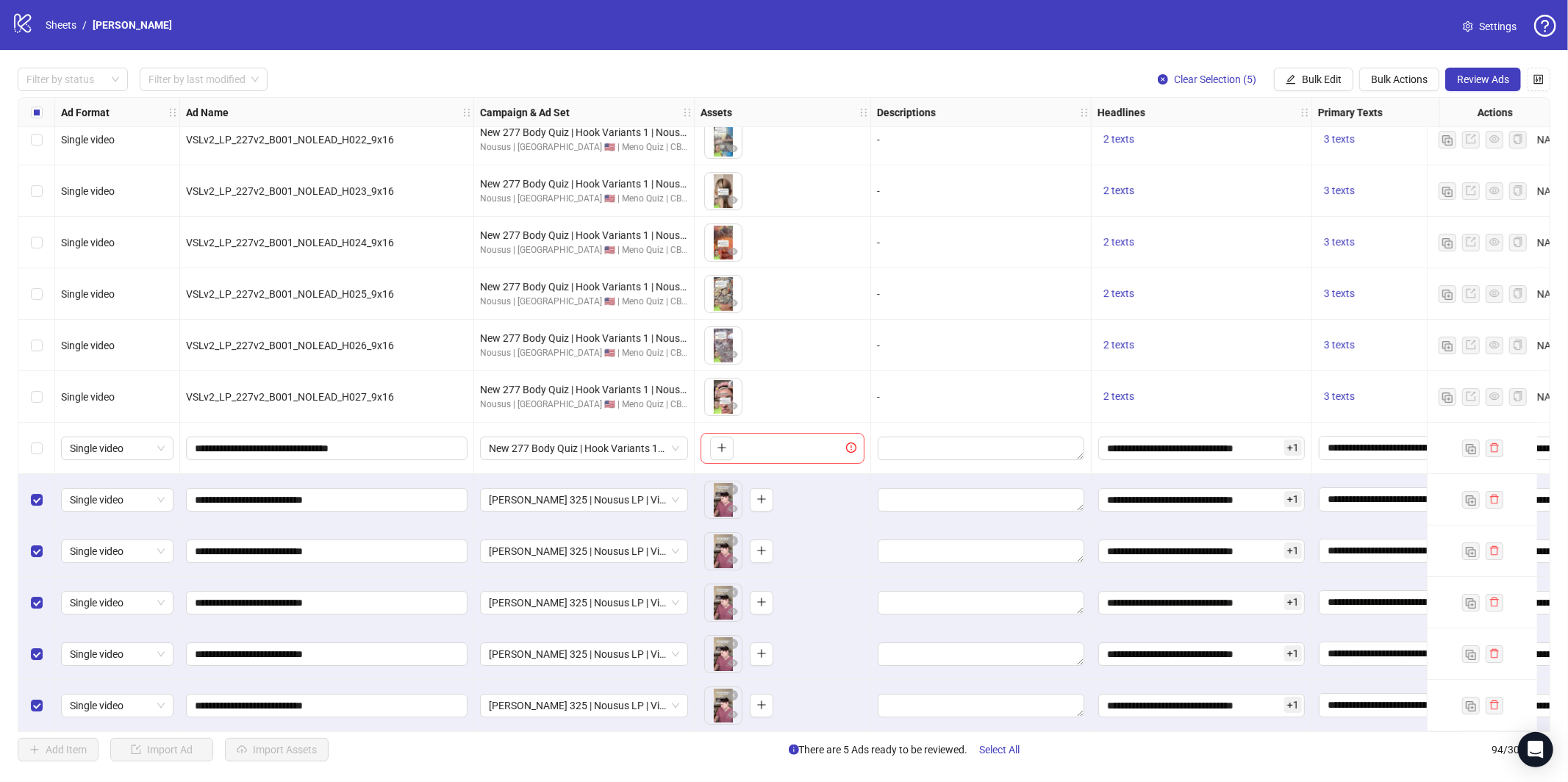
click at [1499, 65] on div "Filter by status Filter by last modified Clear Selection (5) Bulk Edit Bulk Act…" at bounding box center [784, 414] width 1568 height 729
click at [1487, 85] on span "Review Ads" at bounding box center [1482, 80] width 52 height 12
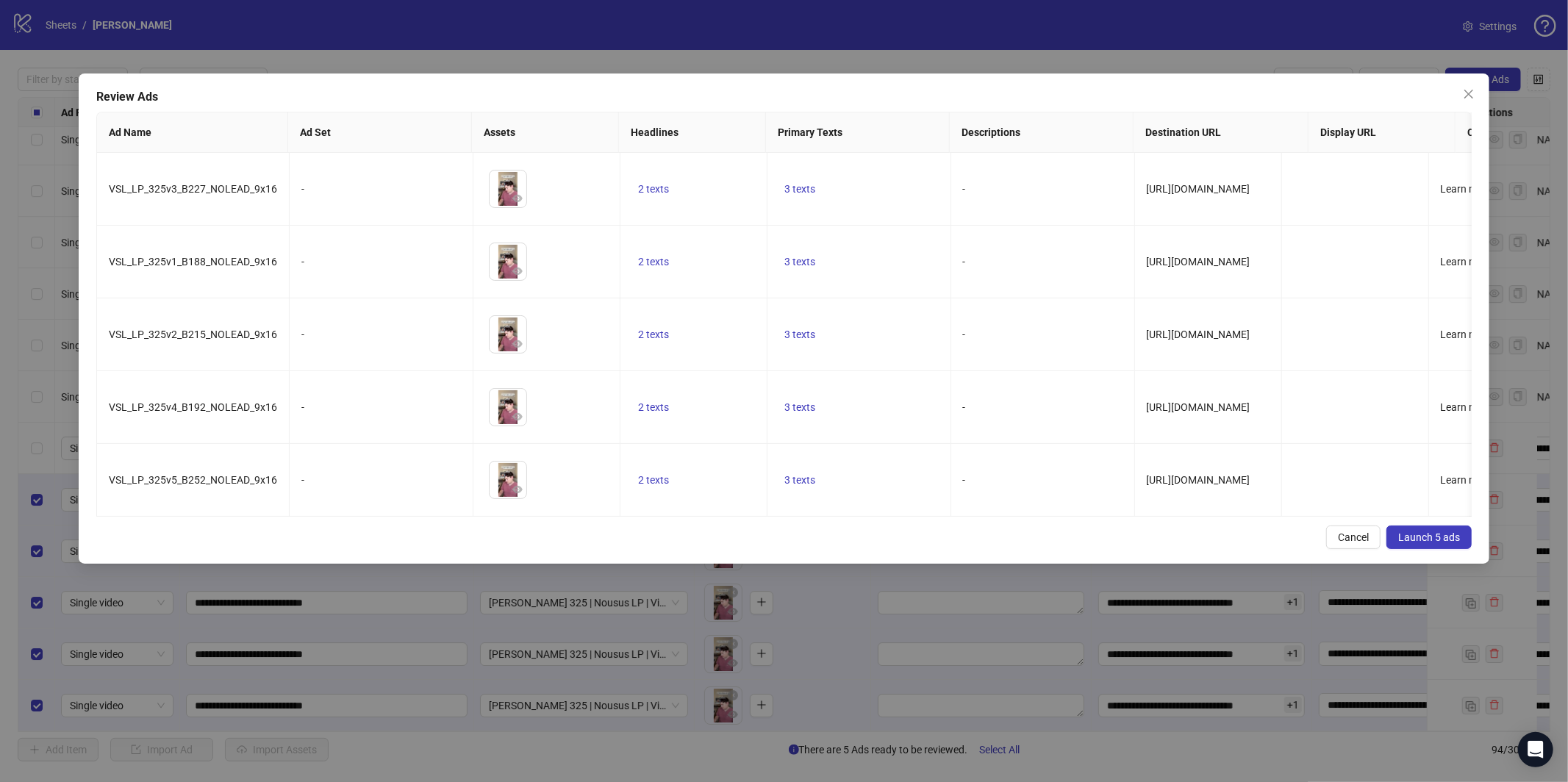
click at [1432, 549] on button "Launch 5 ads" at bounding box center [1429, 536] width 86 height 23
